Goal: Information Seeking & Learning: Understand process/instructions

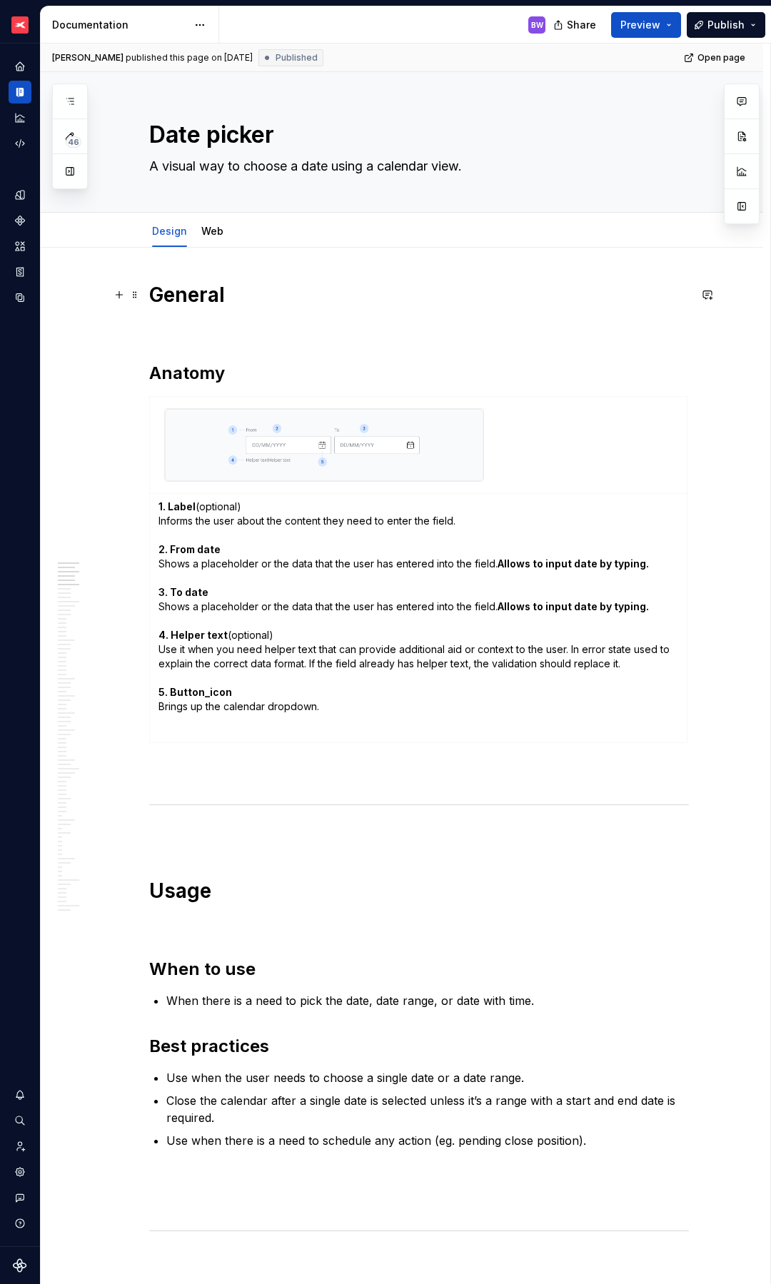
scroll to position [75, 0]
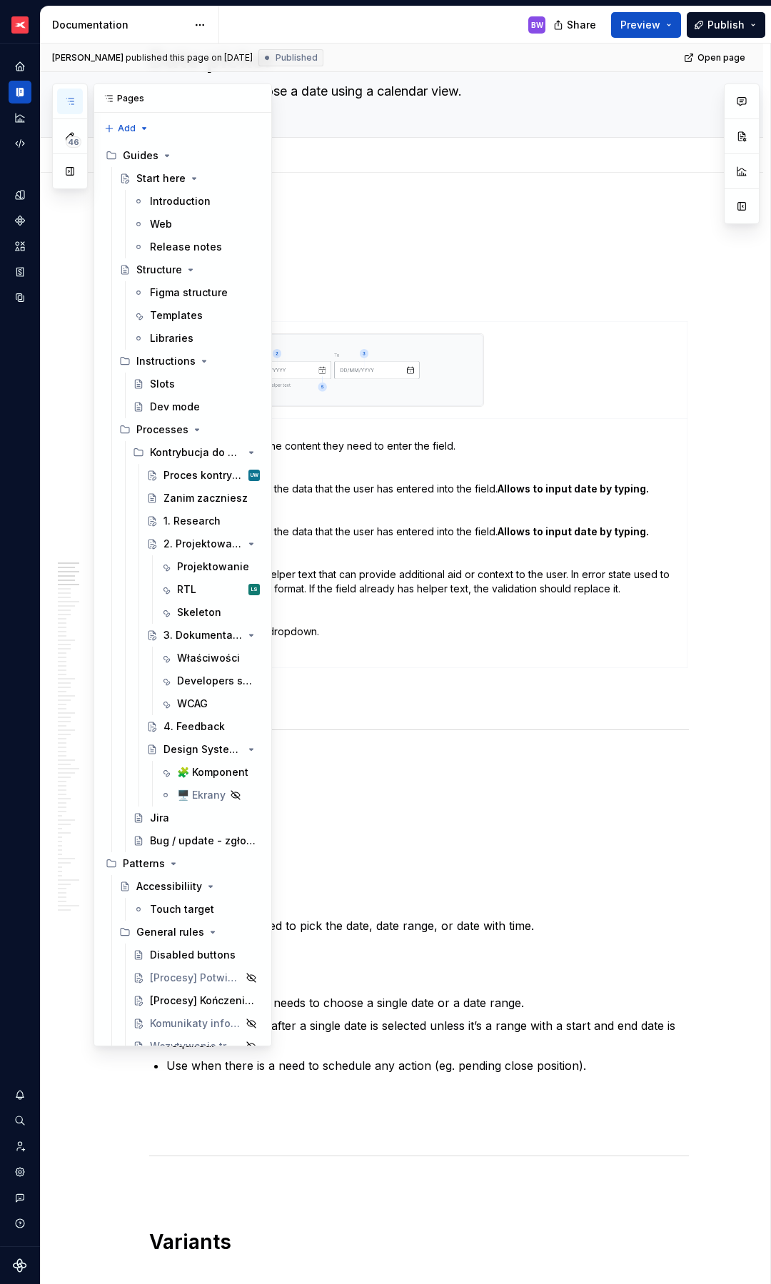
click at [69, 94] on button "button" at bounding box center [70, 102] width 26 height 26
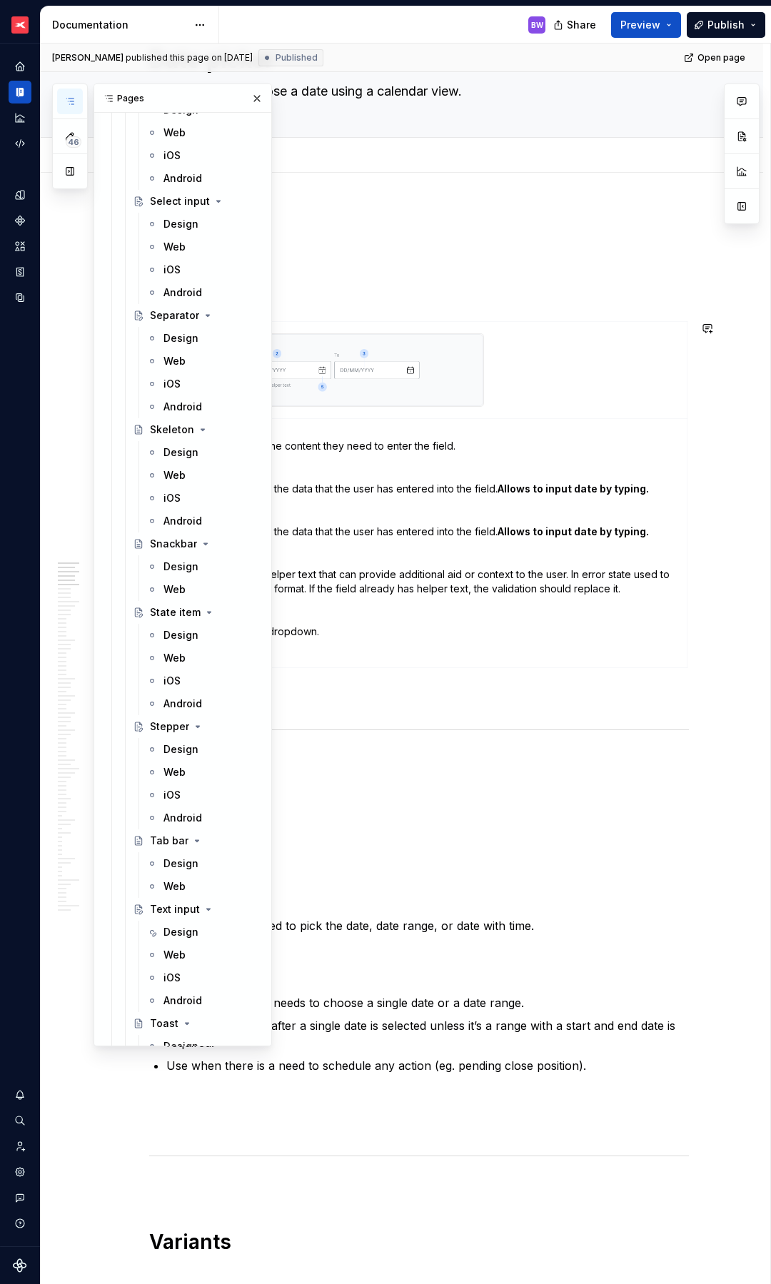
scroll to position [6881, 0]
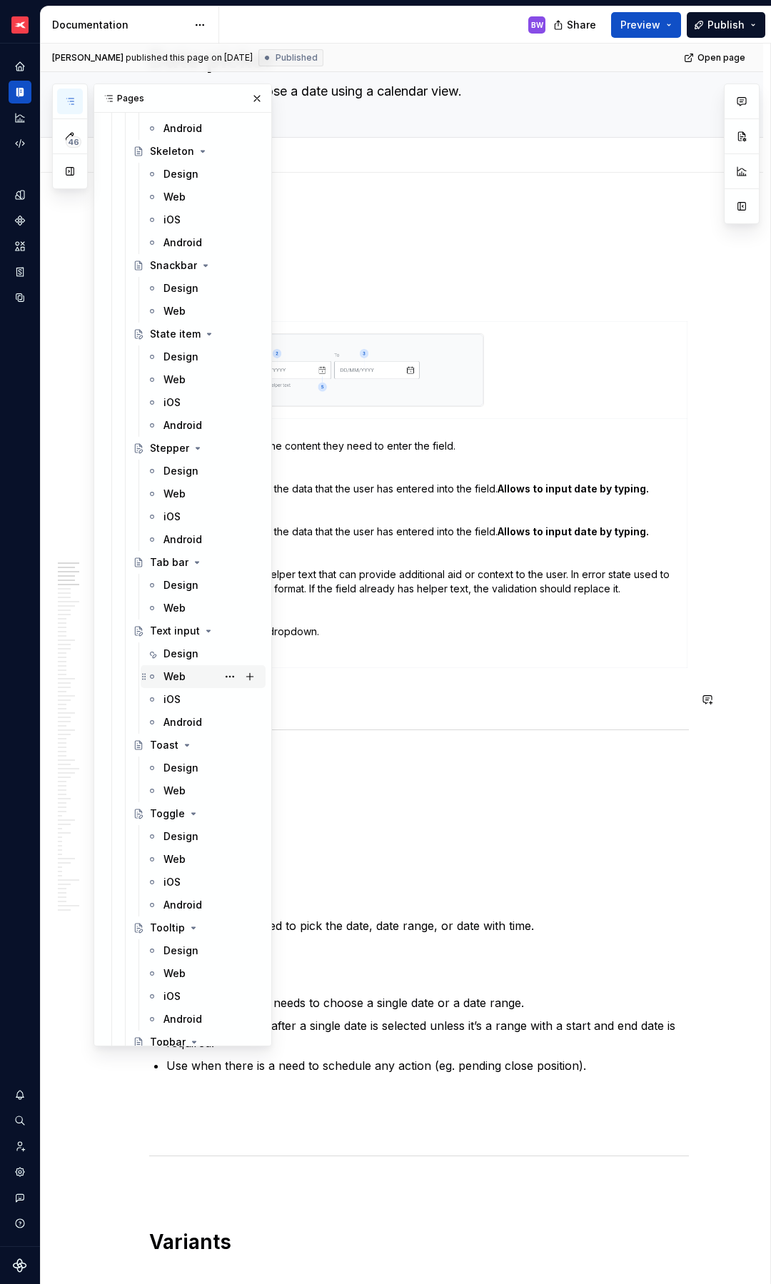
click at [176, 674] on div "Web" at bounding box center [174, 677] width 22 height 14
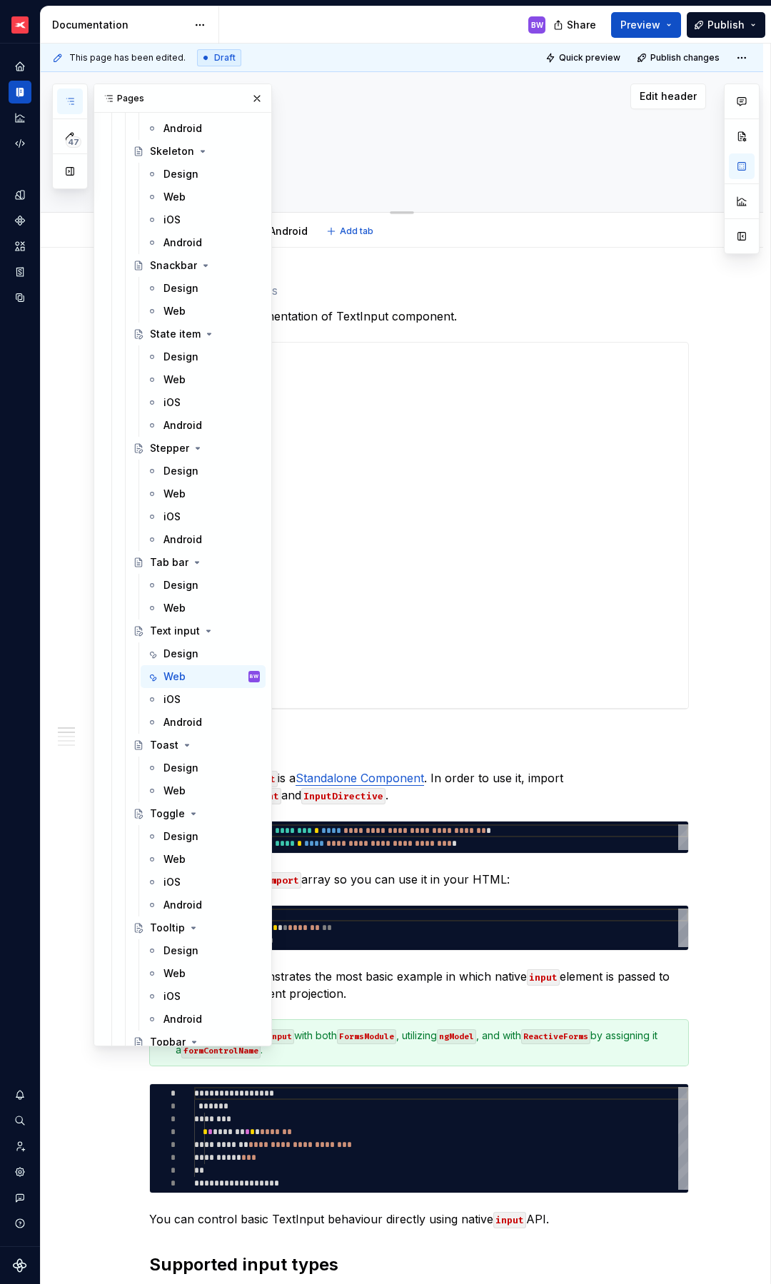
click at [494, 193] on div "Text input" at bounding box center [419, 142] width 540 height 140
click at [249, 100] on button "button" at bounding box center [257, 99] width 20 height 20
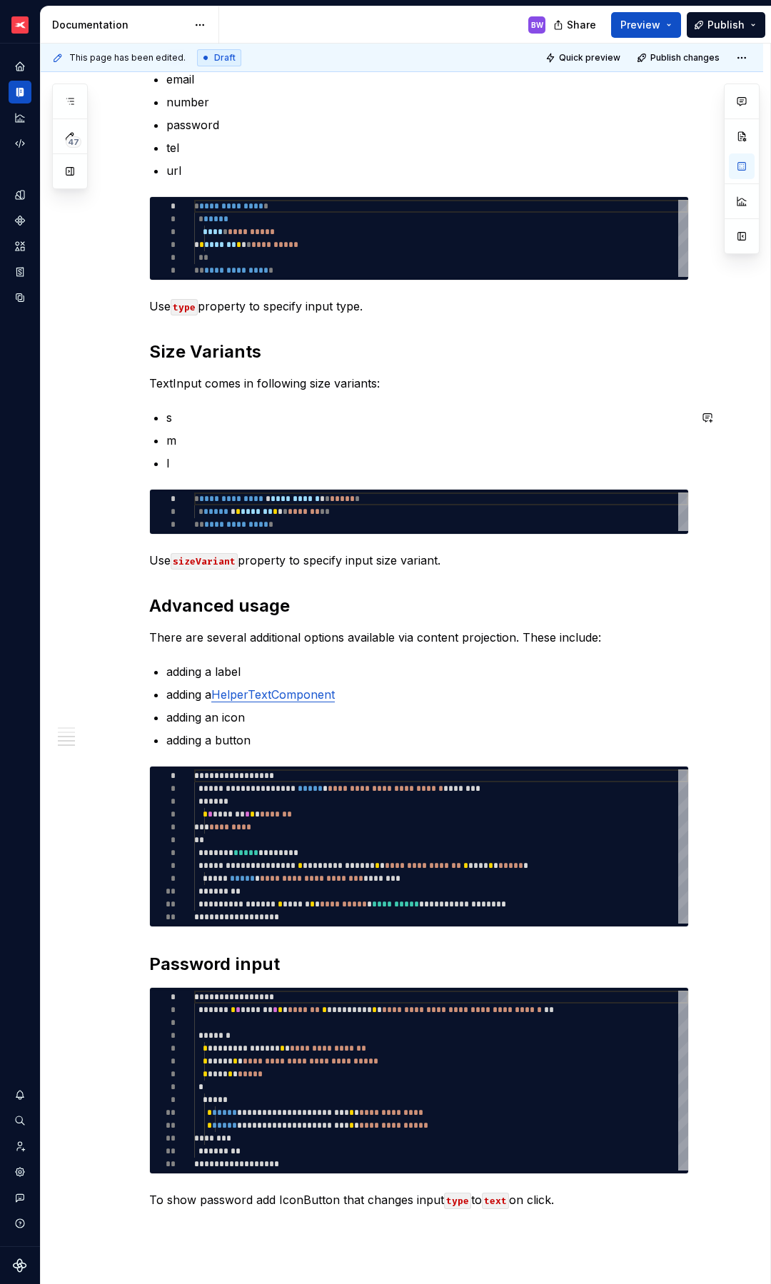
scroll to position [1601, 0]
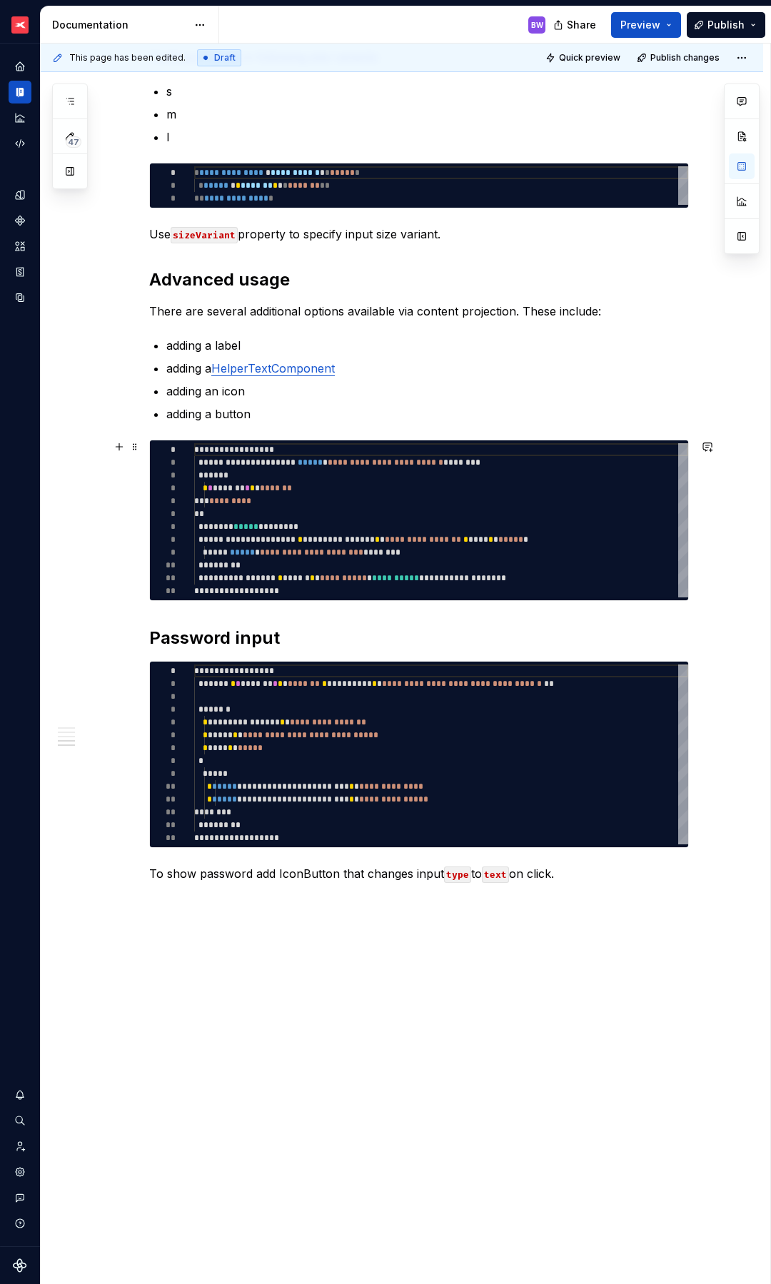
type textarea "*"
type textarea "**********"
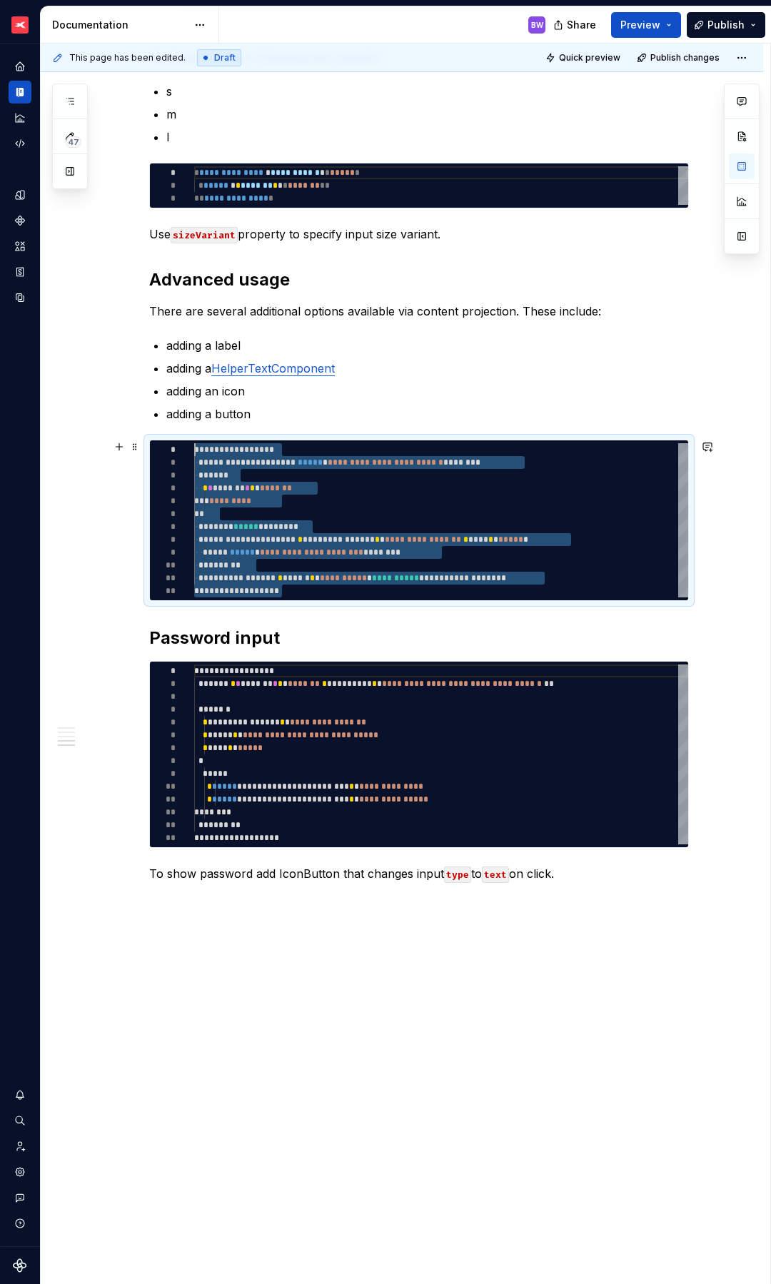
scroll to position [0, 0]
drag, startPoint x: 293, startPoint y: 593, endPoint x: 166, endPoint y: 451, distance: 191.2
click at [194, 451] on div "**********" at bounding box center [441, 520] width 494 height 154
type textarea "*"
